Goal: Information Seeking & Learning: Check status

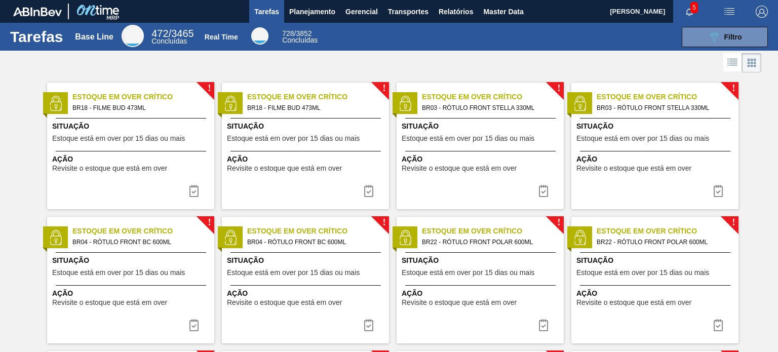
click at [737, 112] on div "Estoque em Over Crítico BR03 - RÓTULO FRONT STELLA 330ML" at bounding box center [680, 103] width 167 height 22
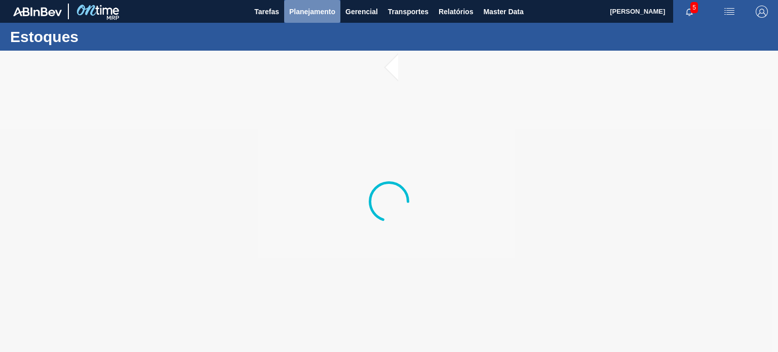
click at [309, 8] on span "Planejamento" at bounding box center [312, 12] width 46 height 12
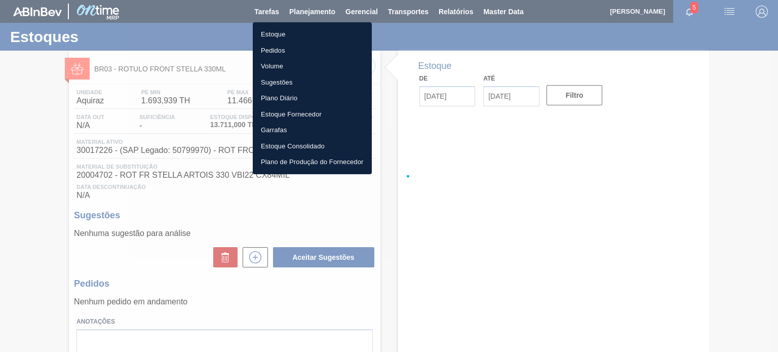
click at [283, 48] on li "Pedidos" at bounding box center [312, 51] width 119 height 16
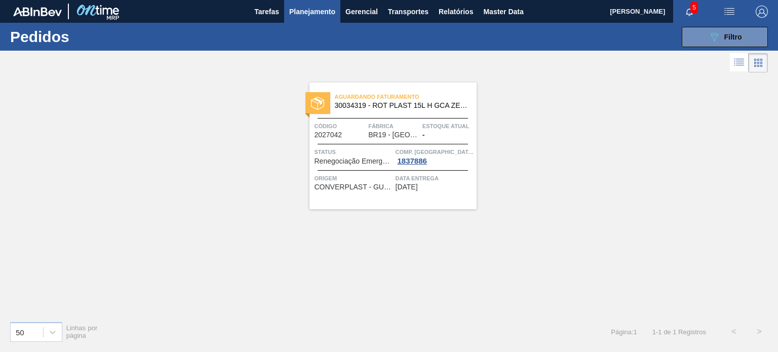
click at [77, 117] on div "Aguardando Faturamento 30034319 - ROT PLAST 15L H GCA ZERO S CL NIV25 Código 20…" at bounding box center [389, 194] width 778 height 238
click at [696, 27] on button "089F7B8B-B2A5-4AFE-B5C0-19BA573D28AC Filtro" at bounding box center [725, 37] width 86 height 20
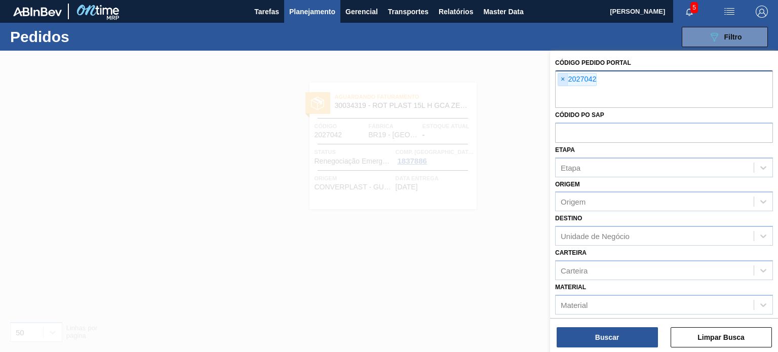
click at [563, 83] on span "×" at bounding box center [563, 79] width 10 height 12
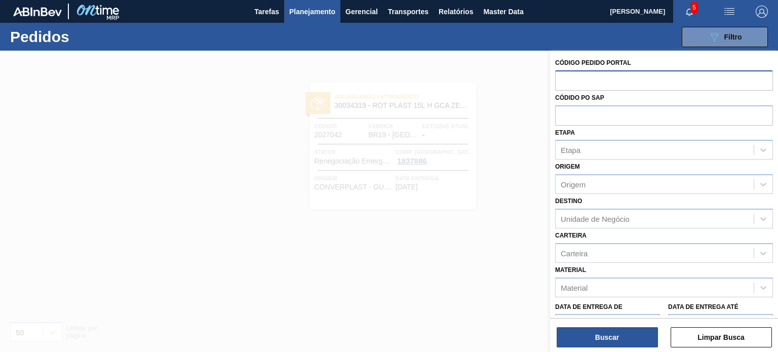
paste input "2010907"
type input "2010907"
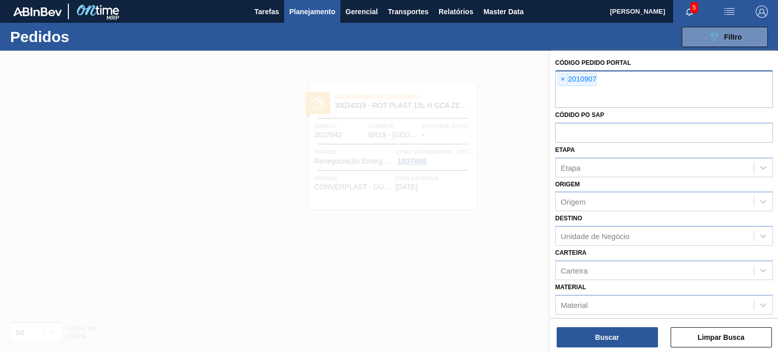
click at [596, 327] on div "Buscar Limpar Busca" at bounding box center [664, 332] width 228 height 28
click at [591, 335] on button "Buscar" at bounding box center [607, 337] width 101 height 20
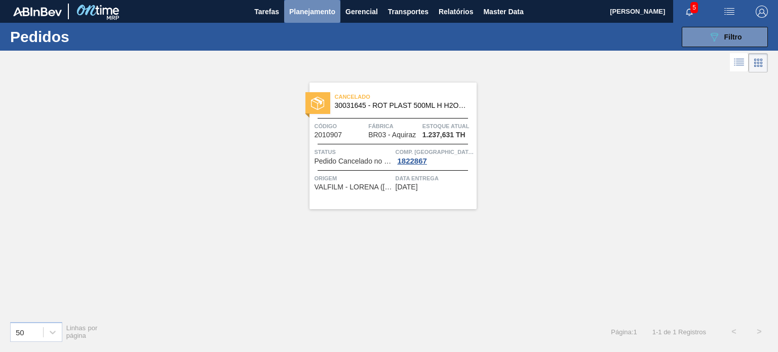
click at [325, 7] on span "Planejamento" at bounding box center [312, 12] width 46 height 12
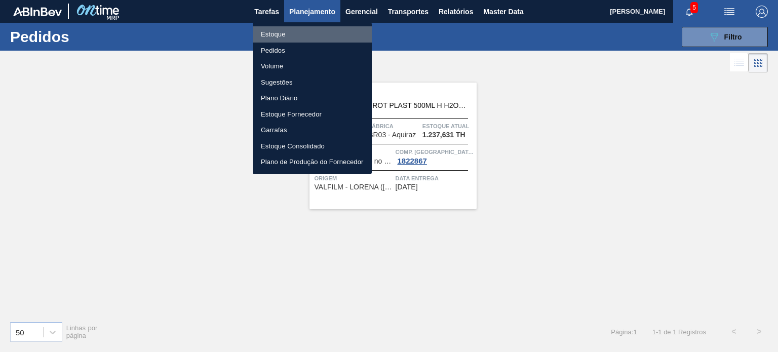
click at [300, 30] on li "Estoque" at bounding box center [312, 34] width 119 height 16
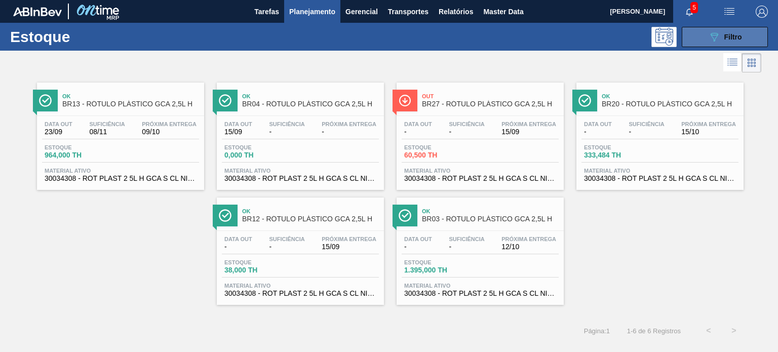
click at [745, 38] on button "089F7B8B-B2A5-4AFE-B5C0-19BA573D28AC Filtro" at bounding box center [725, 37] width 86 height 20
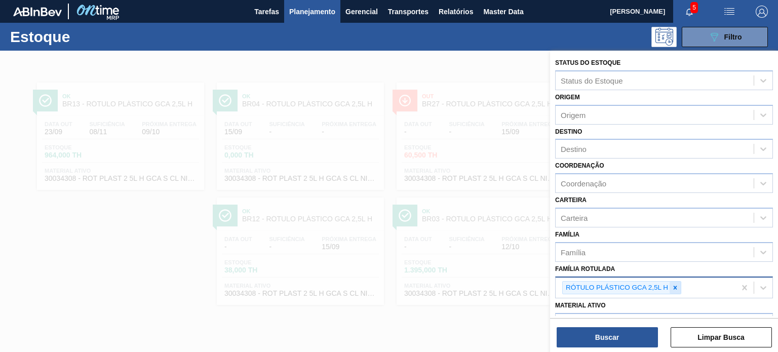
click at [677, 284] on icon at bounding box center [675, 287] width 7 height 7
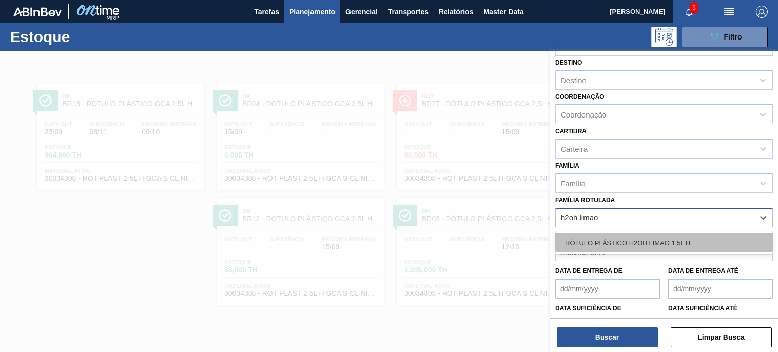
scroll to position [129, 0]
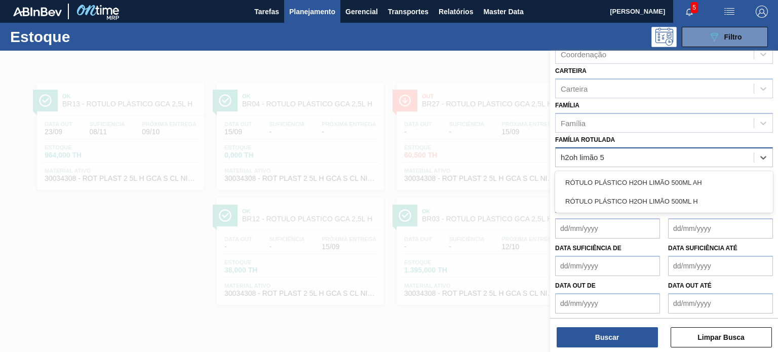
type Rotulada "h2oh limão 50"
click at [591, 200] on div "RÓTULO PLÁSTICO H2OH LIMÃO 500ML H" at bounding box center [664, 201] width 218 height 19
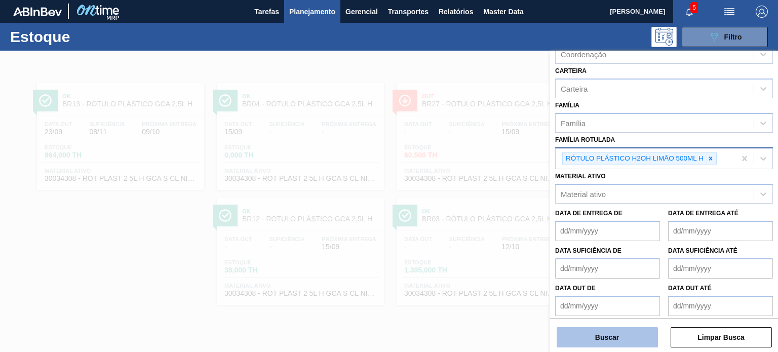
click at [595, 330] on button "Buscar" at bounding box center [607, 337] width 101 height 20
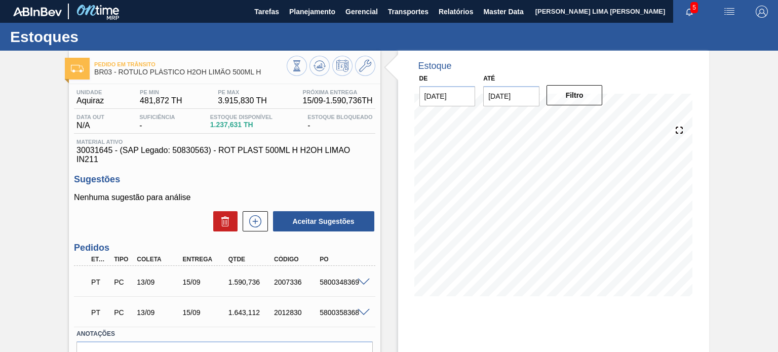
click at [529, 95] on input "29/09/2025" at bounding box center [511, 96] width 56 height 20
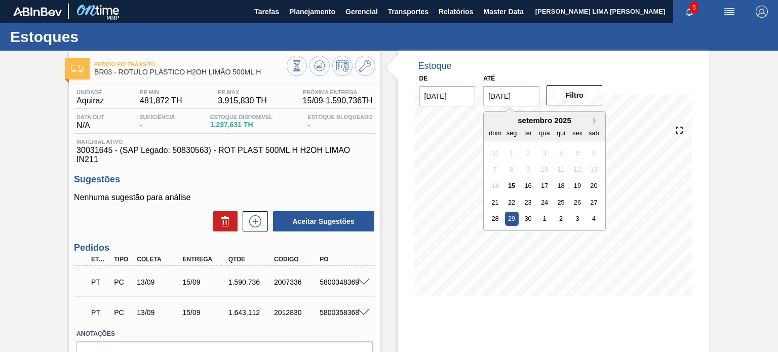
click at [591, 119] on div "setembro 2025" at bounding box center [545, 120] width 122 height 9
click at [596, 122] on button "Next Month" at bounding box center [596, 120] width 7 height 7
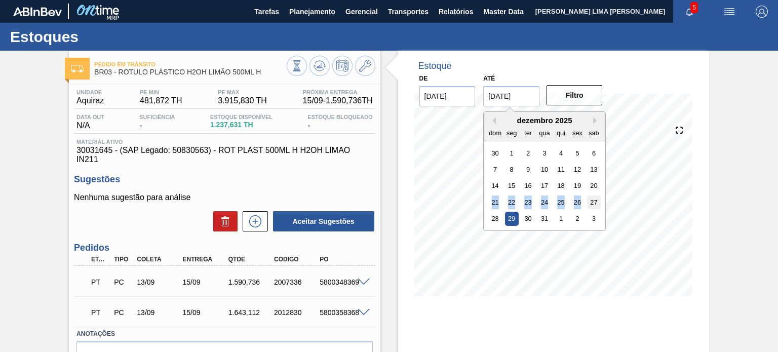
click at [591, 196] on div "30 1 2 3 4 5 6 7 8 9 10 11 12 13 14 15 16 17 18 19 20 21 22 23 24 25 26 27 28 2…" at bounding box center [544, 186] width 115 height 82
click at [591, 220] on div "3" at bounding box center [594, 219] width 14 height 14
type input "[DATE]"
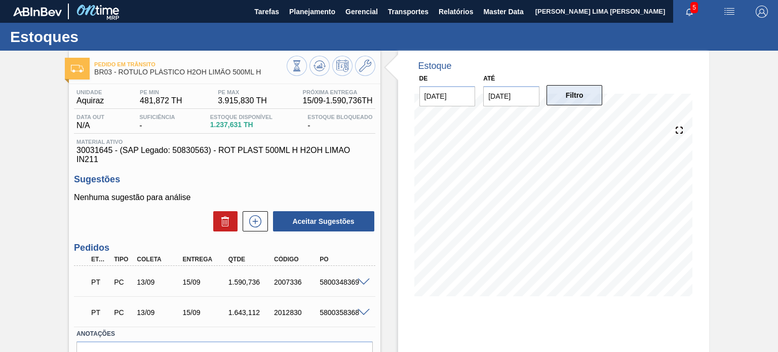
click at [579, 104] on button "Filtro" at bounding box center [574, 95] width 56 height 20
click at [323, 60] on icon at bounding box center [319, 66] width 12 height 12
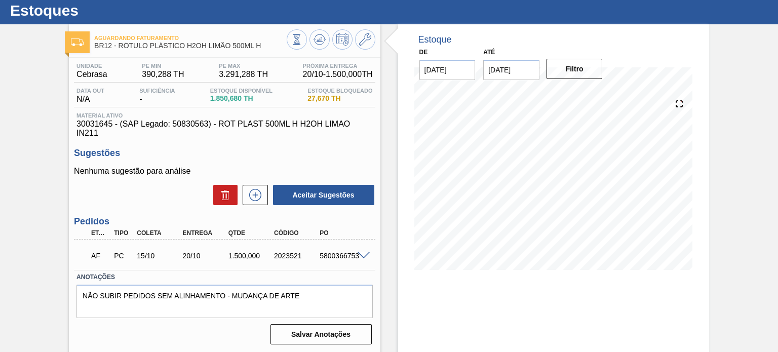
scroll to position [51, 0]
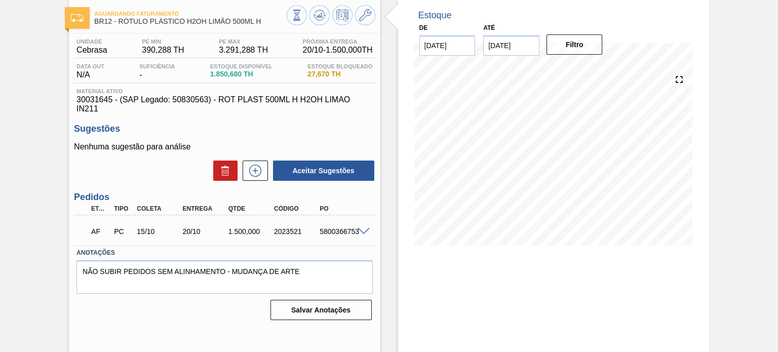
click at [365, 230] on span at bounding box center [364, 232] width 12 height 8
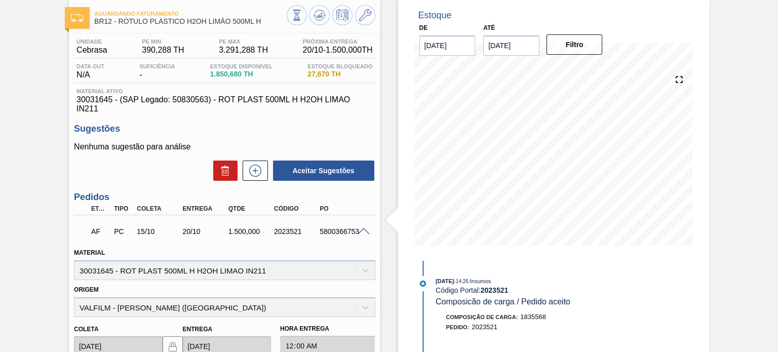
click at [356, 235] on div "5800366753" at bounding box center [342, 231] width 50 height 8
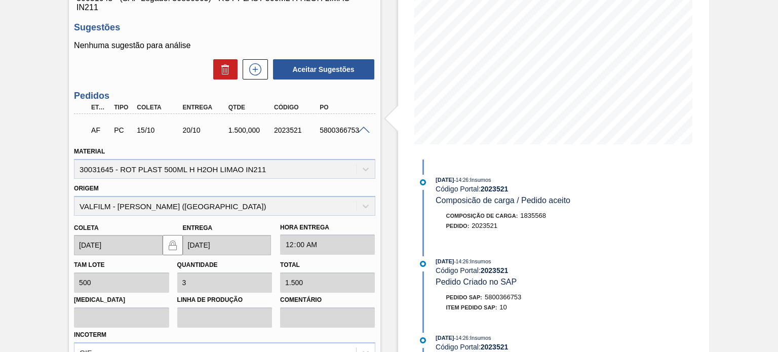
click at [361, 131] on span at bounding box center [364, 131] width 12 height 8
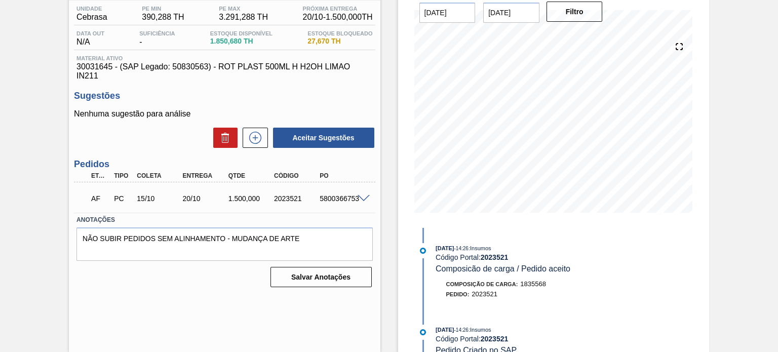
scroll to position [83, 0]
